Goal: Information Seeking & Learning: Learn about a topic

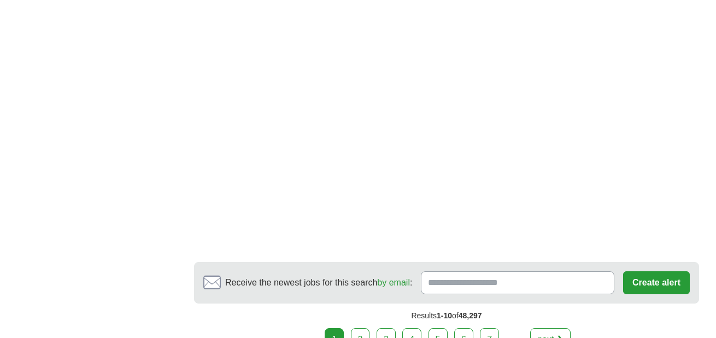
scroll to position [1969, 0]
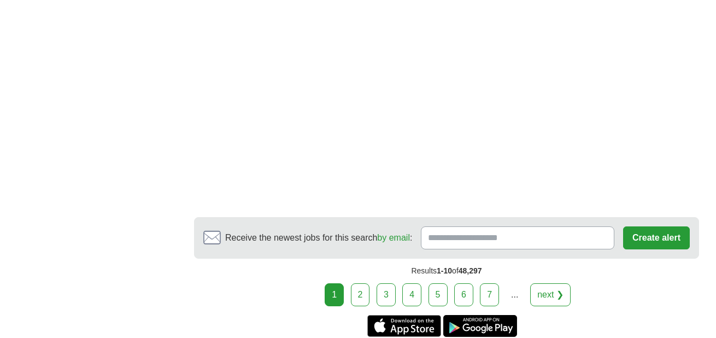
click at [365, 295] on link "2" at bounding box center [360, 294] width 19 height 23
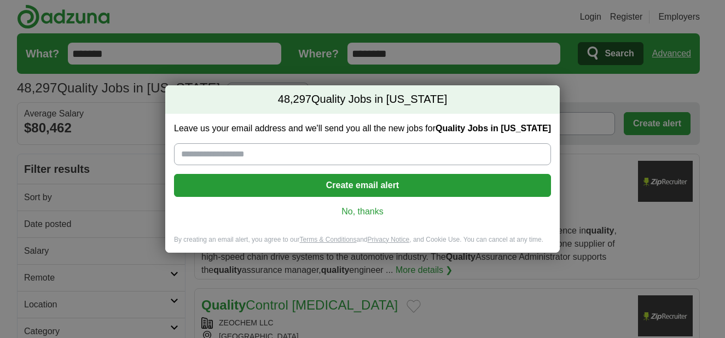
click at [191, 153] on input "Leave us your email address and we'll send you all the new jobs for Quality Job…" at bounding box center [362, 154] width 377 height 22
type input "**********"
click at [376, 182] on button "Create email alert" at bounding box center [362, 185] width 377 height 23
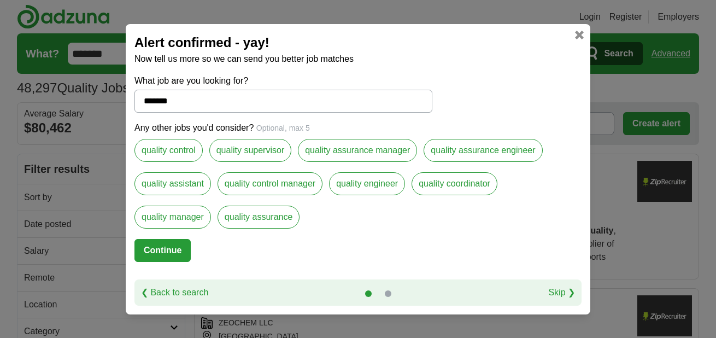
click at [176, 149] on label "quality control" at bounding box center [169, 150] width 68 height 23
click at [167, 249] on button "Continue" at bounding box center [163, 250] width 56 height 23
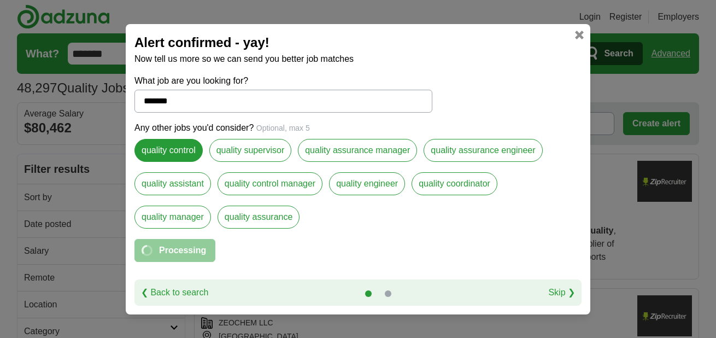
select select "*"
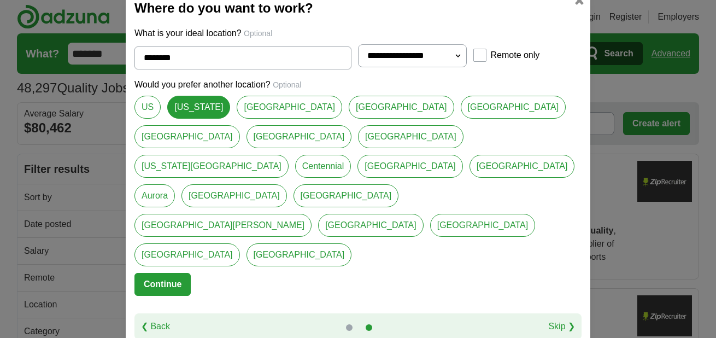
click at [252, 165] on link "[US_STATE][GEOGRAPHIC_DATA]" at bounding box center [212, 166] width 154 height 23
type input "**********"
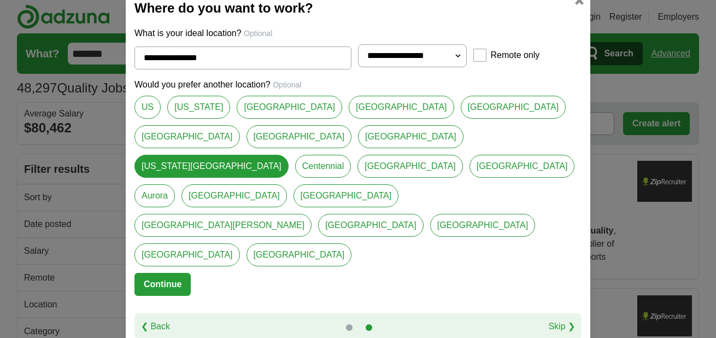
select select "**"
click at [167, 273] on button "Continue" at bounding box center [163, 284] width 56 height 23
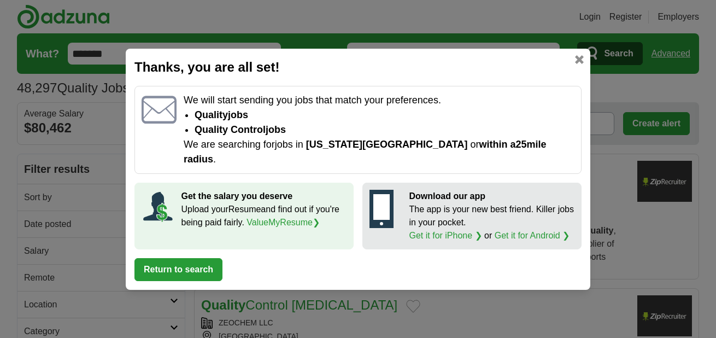
click at [177, 259] on button "Return to search" at bounding box center [179, 269] width 88 height 23
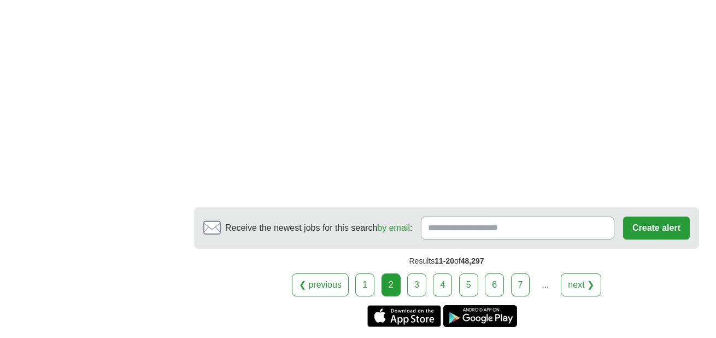
scroll to position [2013, 0]
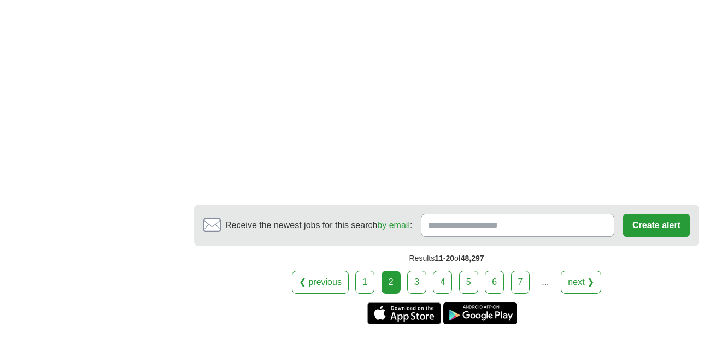
click at [416, 271] on link "3" at bounding box center [416, 282] width 19 height 23
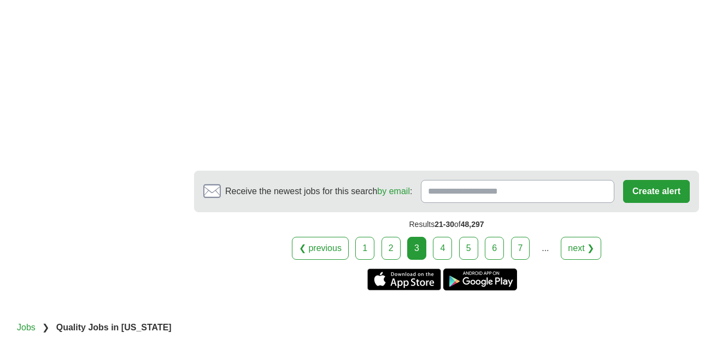
scroll to position [2033, 0]
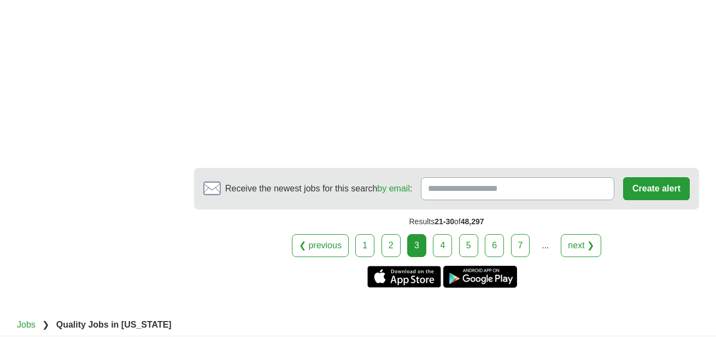
click at [442, 234] on link "4" at bounding box center [442, 245] width 19 height 23
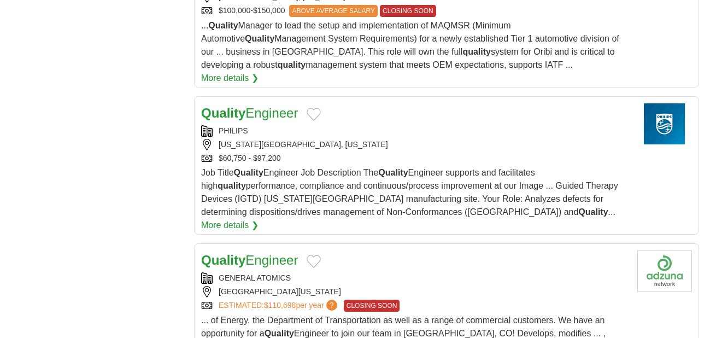
scroll to position [1246, 0]
click at [259, 218] on link "More details ❯" at bounding box center [229, 224] width 57 height 13
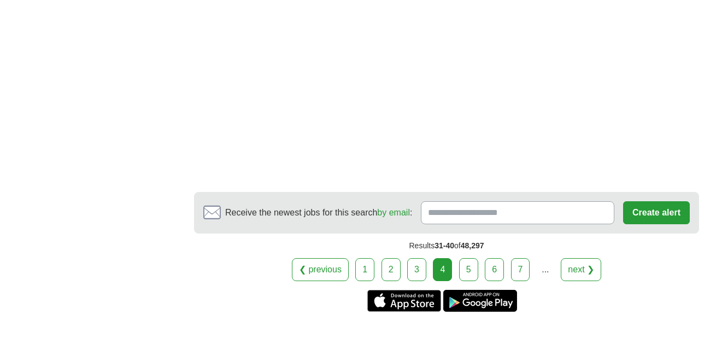
scroll to position [2050, 0]
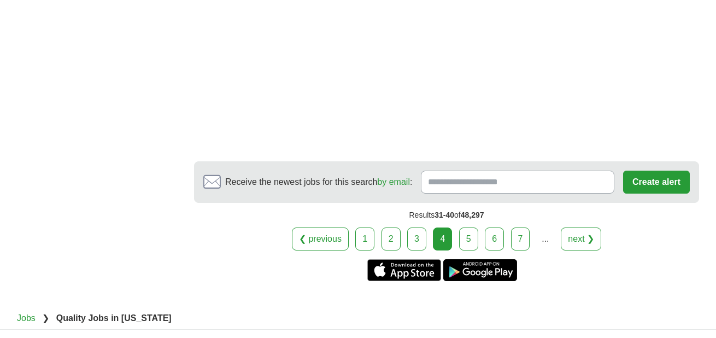
click at [467, 228] on link "5" at bounding box center [468, 239] width 19 height 23
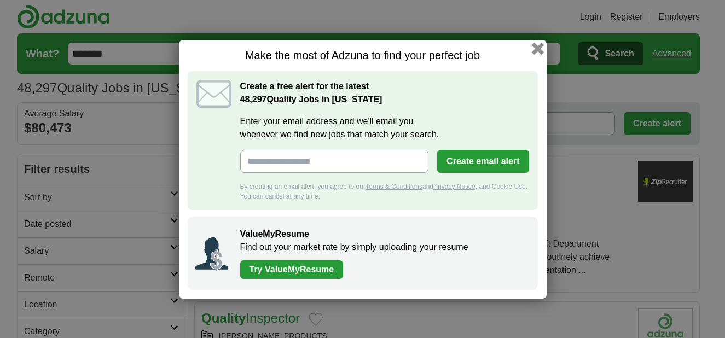
click at [536, 50] on button "button" at bounding box center [537, 48] width 12 height 12
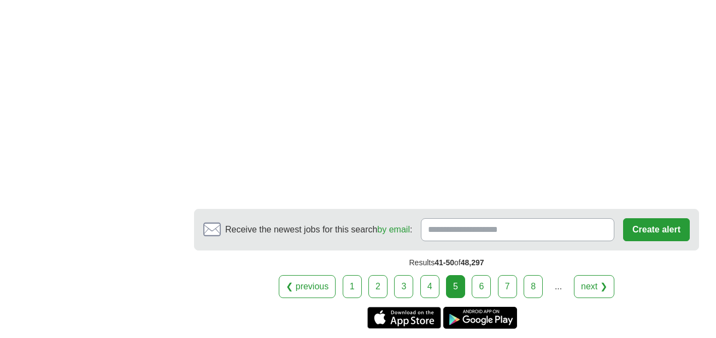
scroll to position [1922, 0]
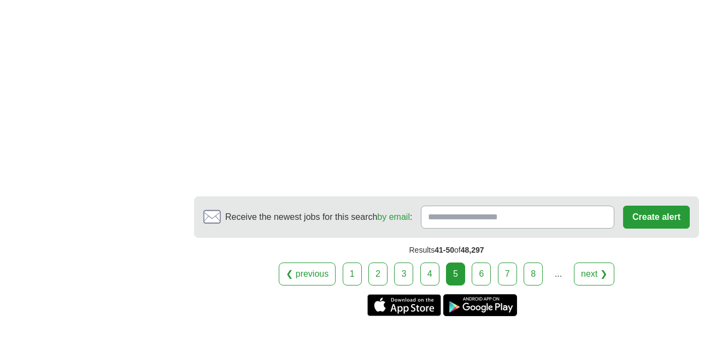
click at [479, 263] on link "6" at bounding box center [481, 274] width 19 height 23
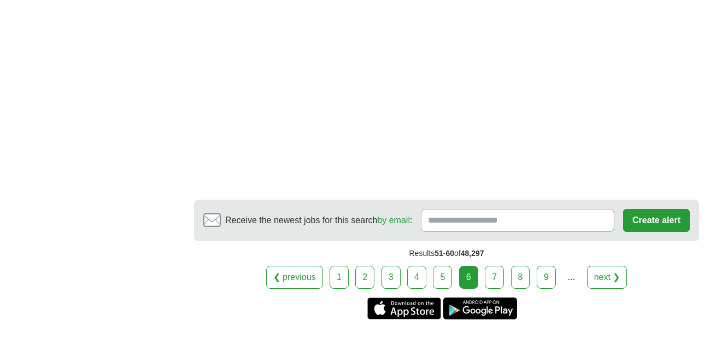
scroll to position [1933, 0]
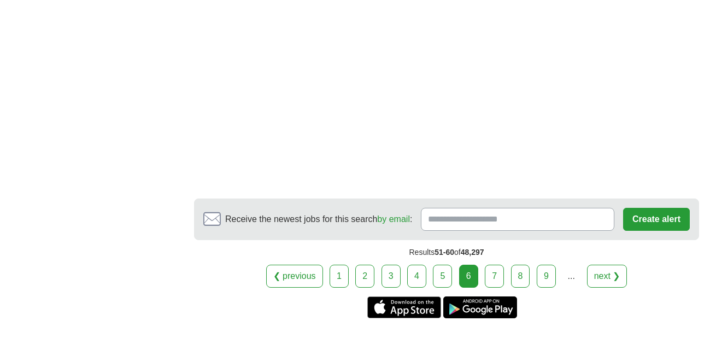
click at [500, 278] on link "7" at bounding box center [494, 276] width 19 height 23
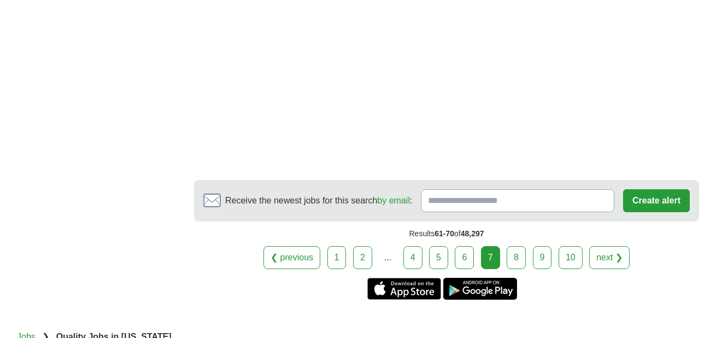
scroll to position [1998, 0]
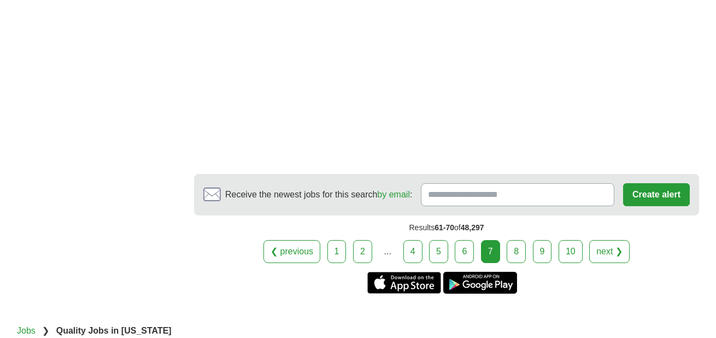
click at [510, 240] on link "8" at bounding box center [516, 251] width 19 height 23
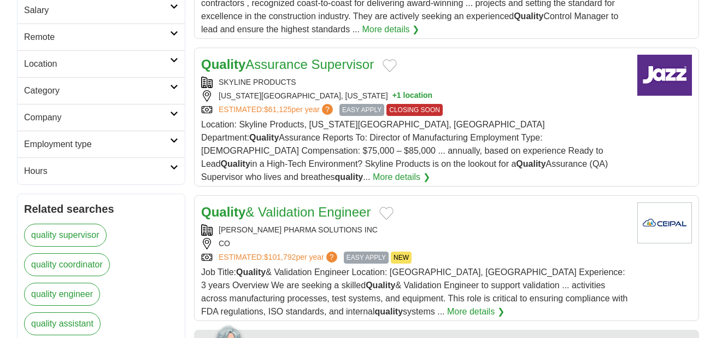
scroll to position [247, 0]
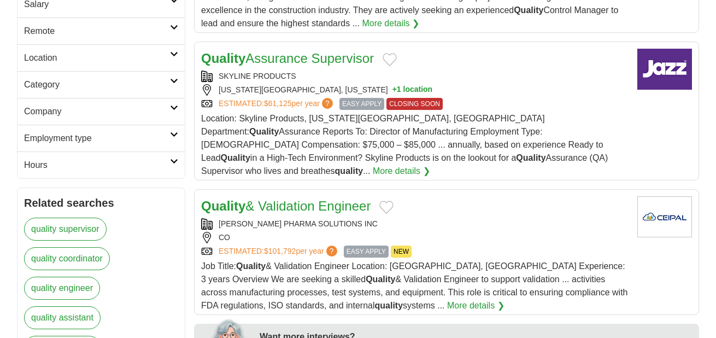
click at [366, 102] on span "EASY APPLY" at bounding box center [362, 104] width 45 height 12
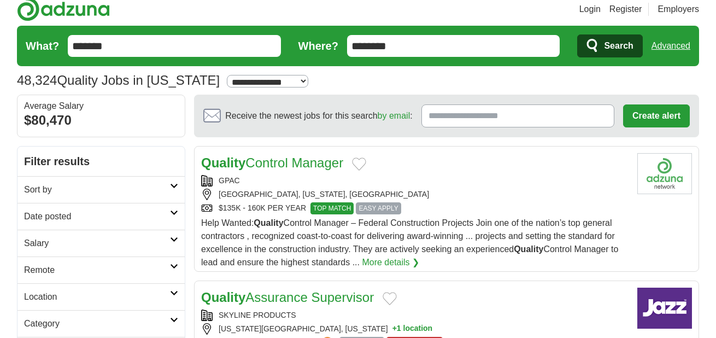
scroll to position [0, 0]
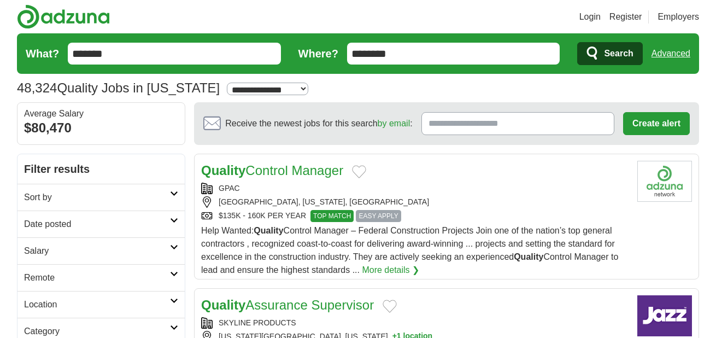
select select "**"
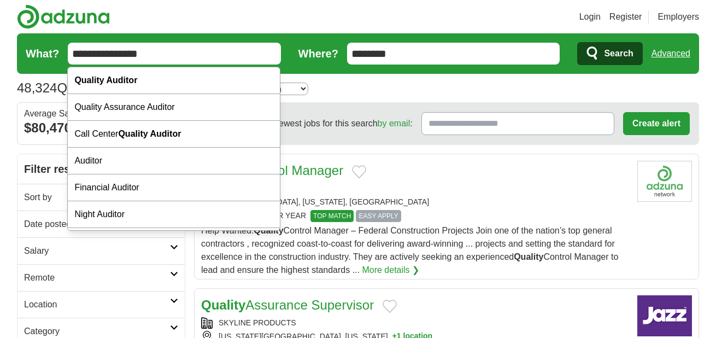
type input "**********"
click at [616, 54] on span "Search" at bounding box center [618, 54] width 29 height 22
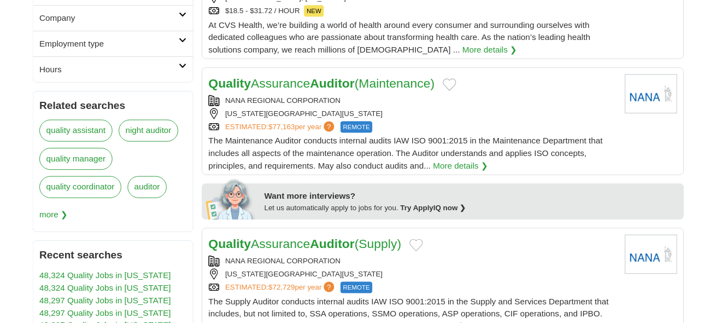
scroll to position [342, 0]
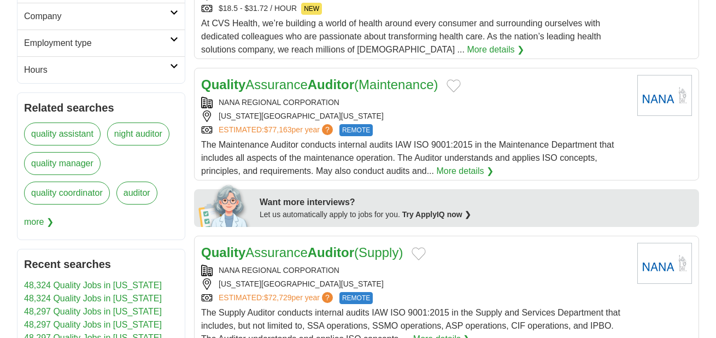
click at [466, 170] on link "More details ❯" at bounding box center [464, 171] width 57 height 13
